Goal: Find specific page/section: Find specific page/section

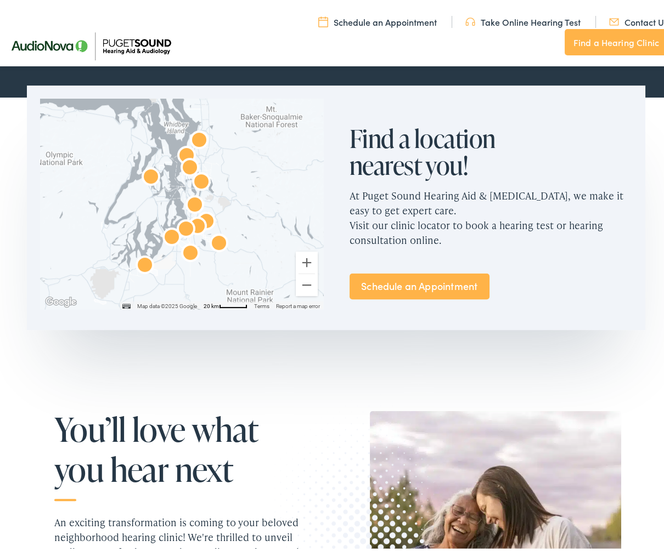
scroll to position [688, 0]
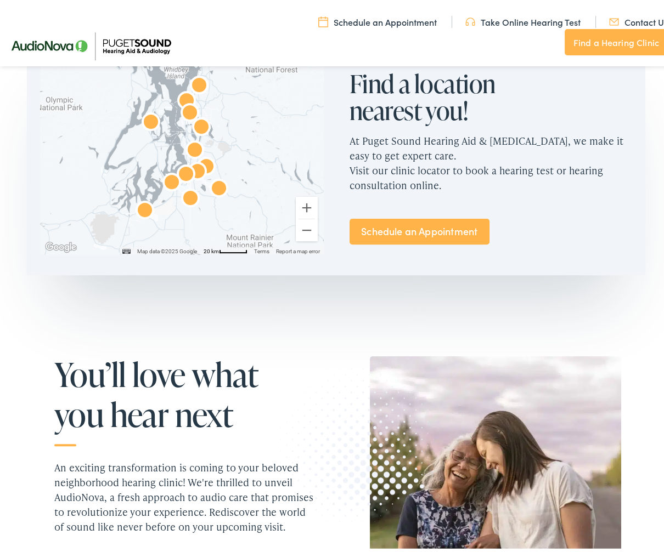
click at [582, 43] on link "Find a Hearing Clinic" at bounding box center [615, 39] width 103 height 26
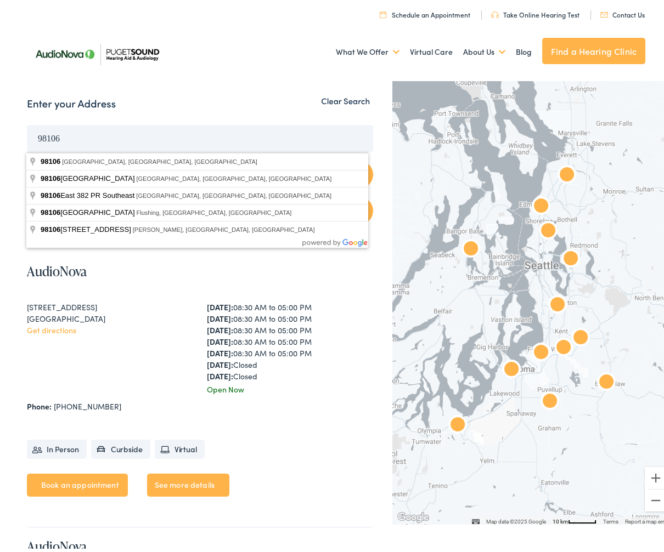
type input "98106"
click at [27, 157] on button "Search" at bounding box center [200, 171] width 346 height 28
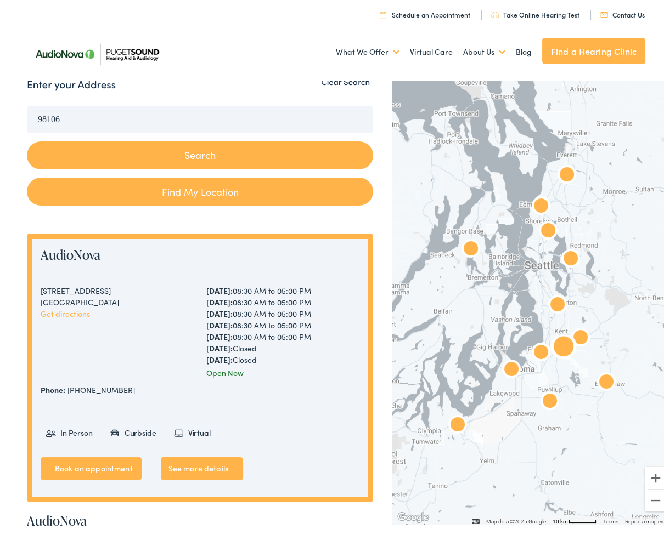
scroll to position [110, 0]
